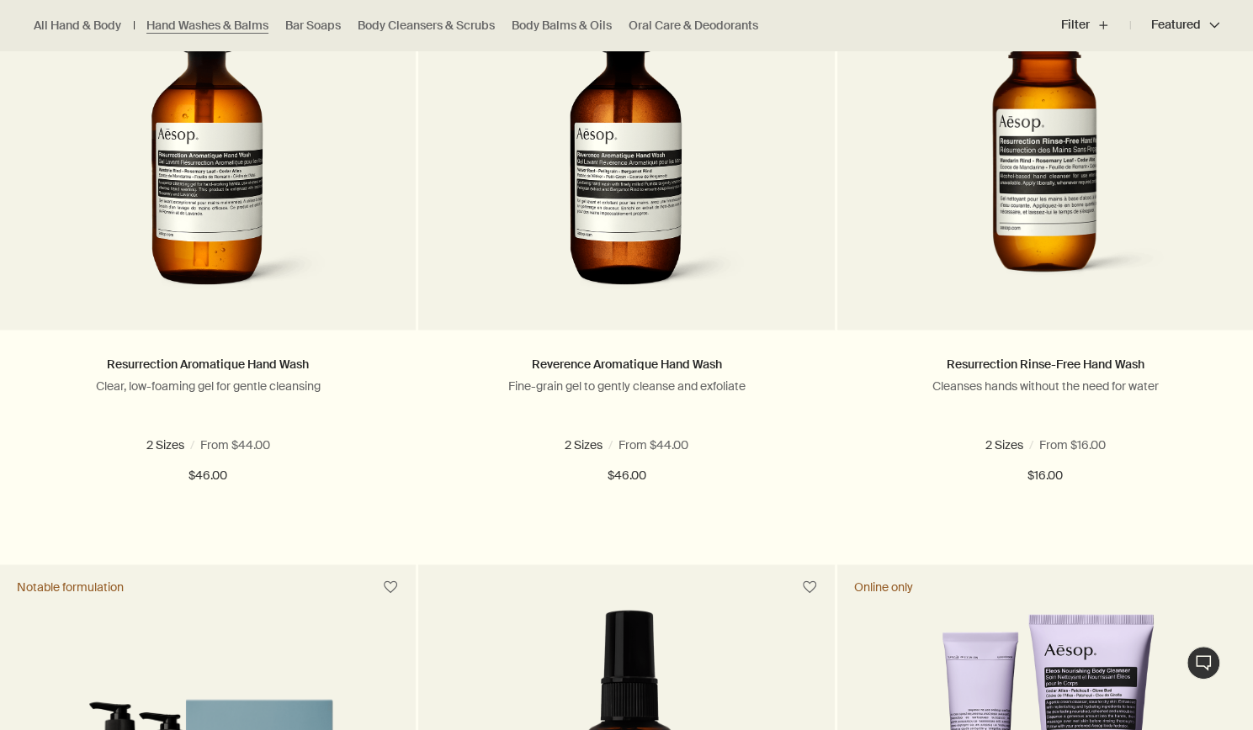
scroll to position [1204, 0]
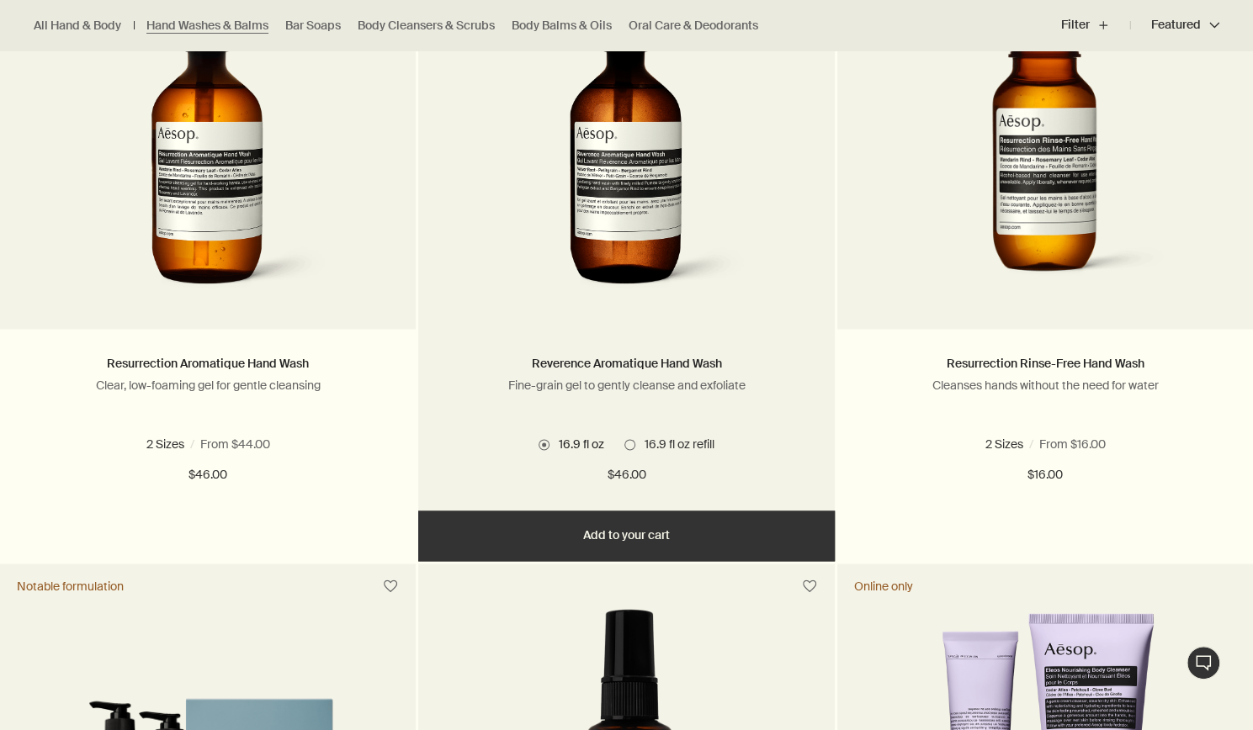
click at [623, 238] on img at bounding box center [627, 147] width 252 height 311
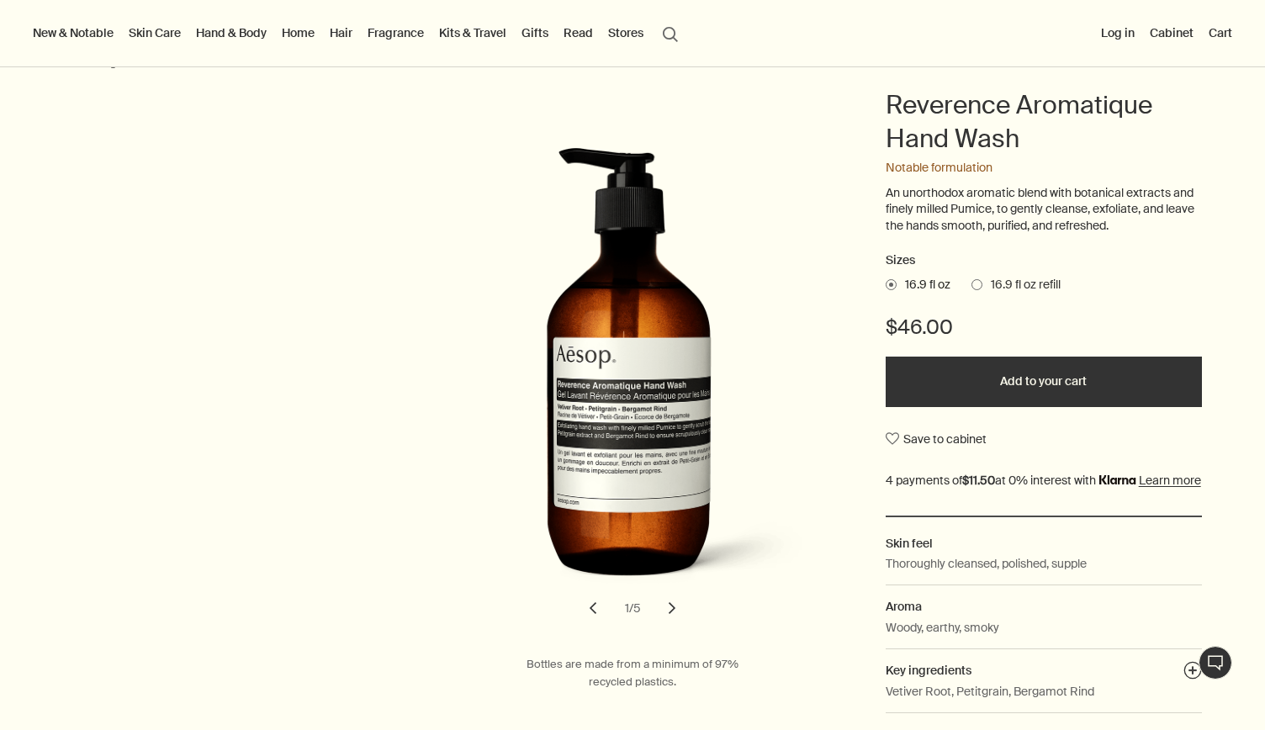
scroll to position [225, 0]
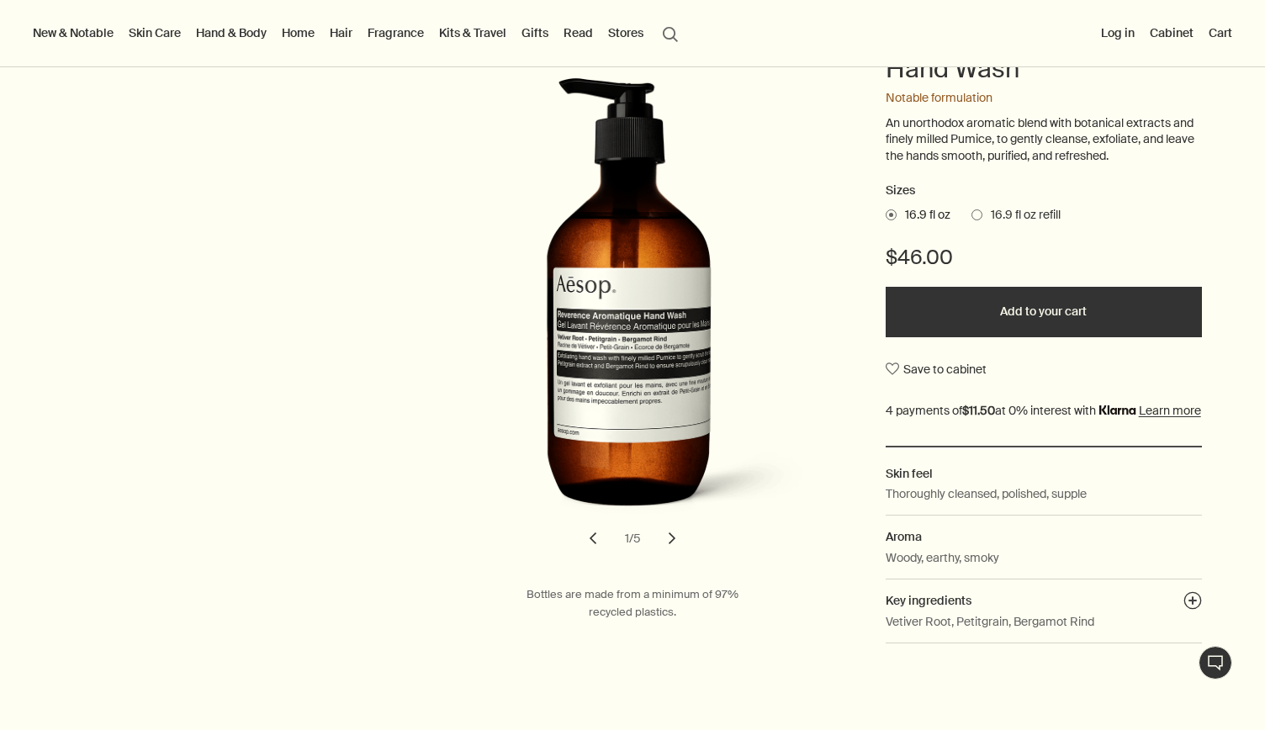
click at [665, 544] on button "chevron" at bounding box center [672, 538] width 37 height 37
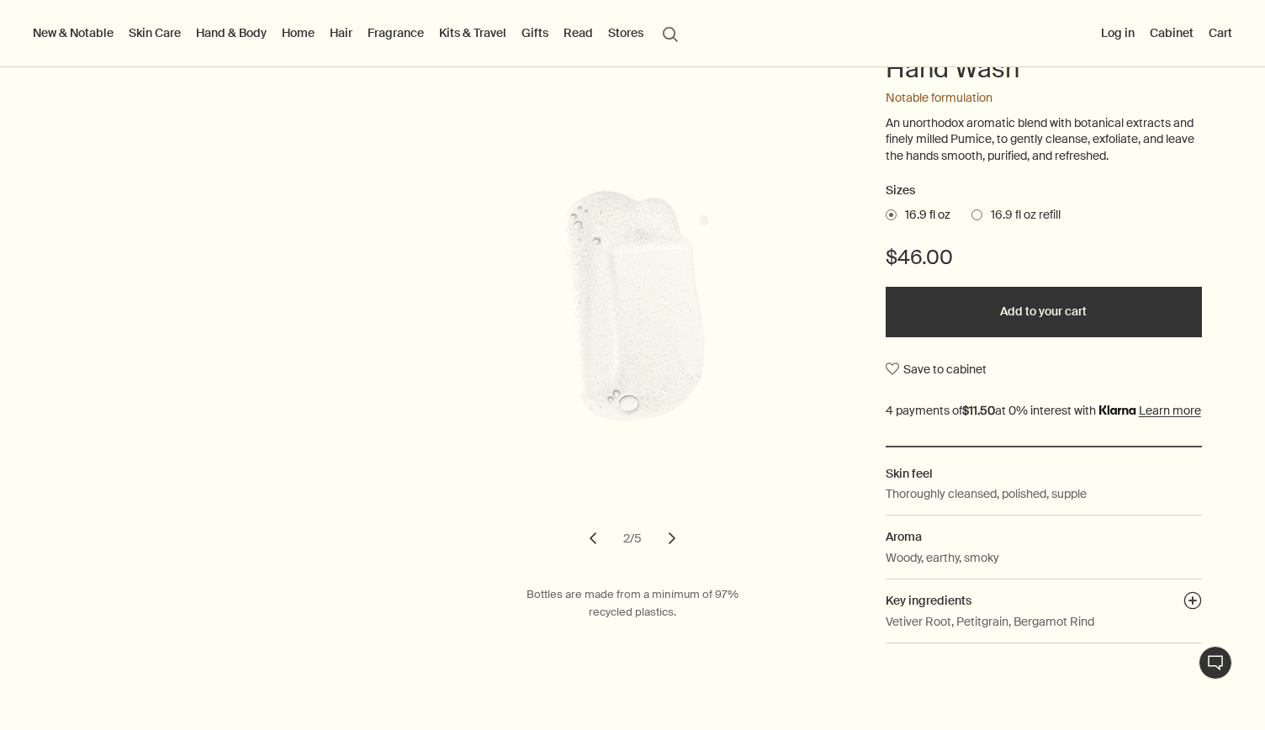
click at [665, 544] on button "chevron" at bounding box center [672, 538] width 37 height 37
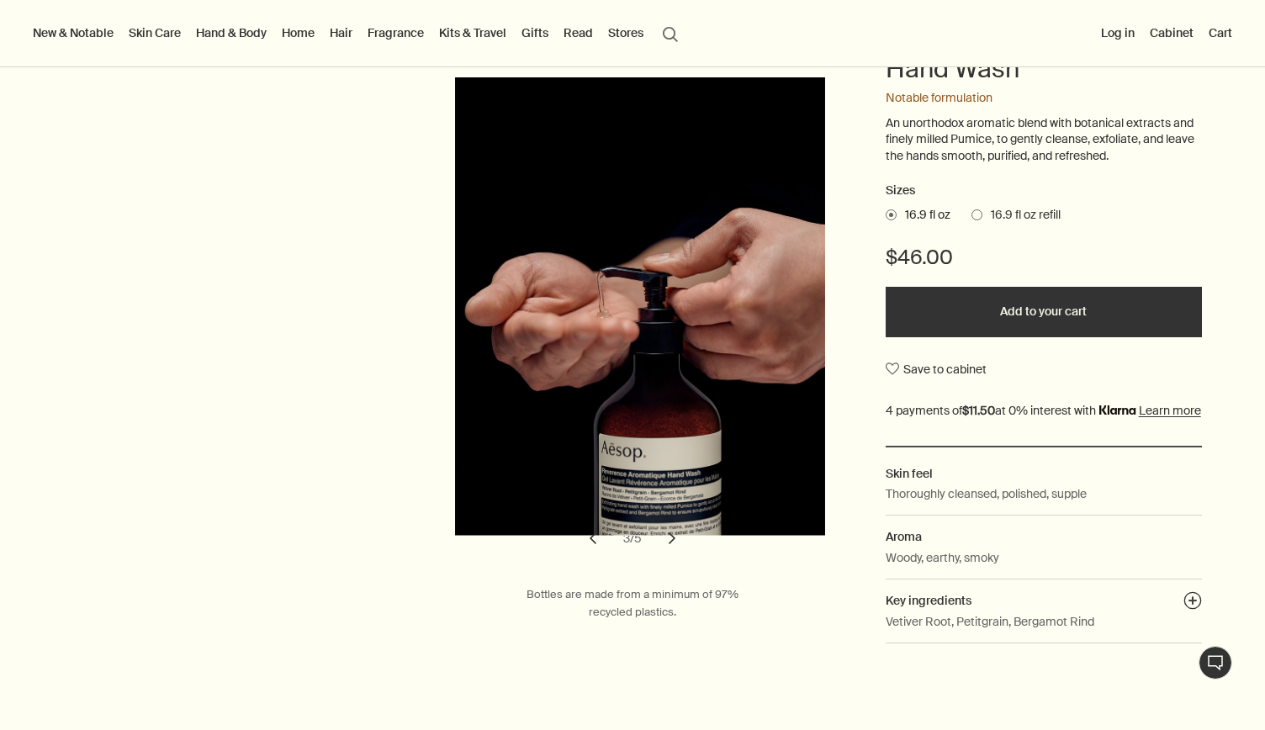
click at [665, 544] on button "chevron" at bounding box center [672, 538] width 37 height 37
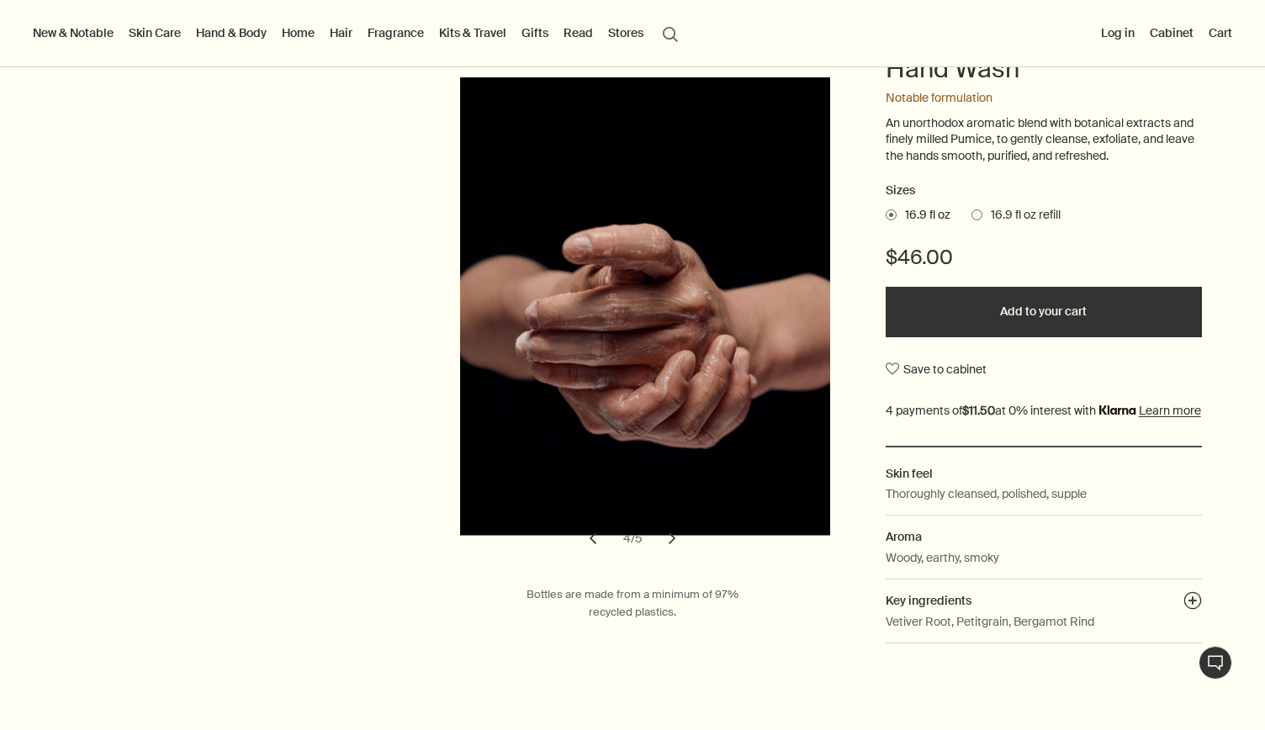
click at [665, 544] on button "chevron" at bounding box center [672, 538] width 37 height 37
